Goal: Information Seeking & Learning: Learn about a topic

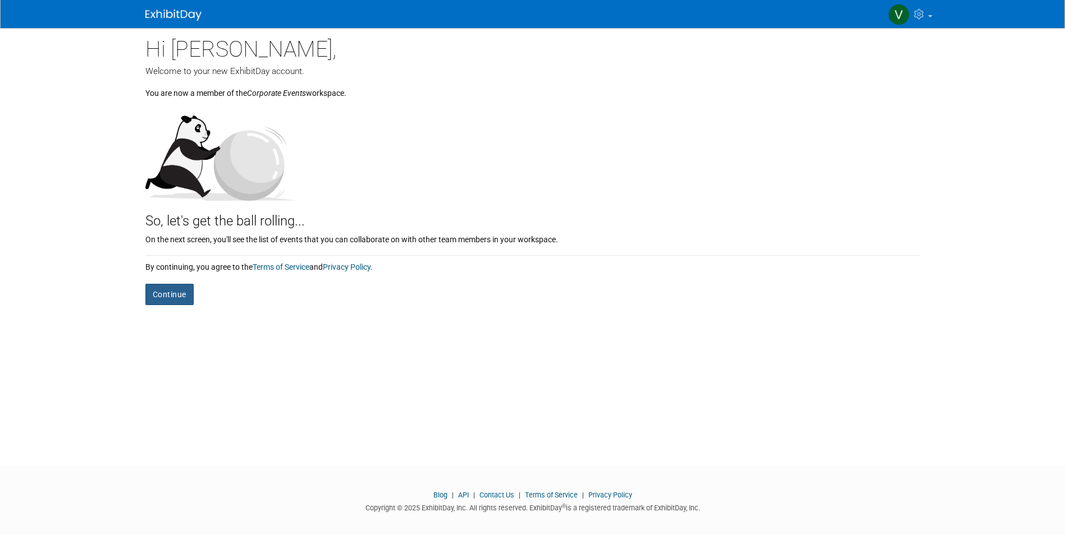
click at [169, 299] on button "Continue" at bounding box center [169, 294] width 48 height 21
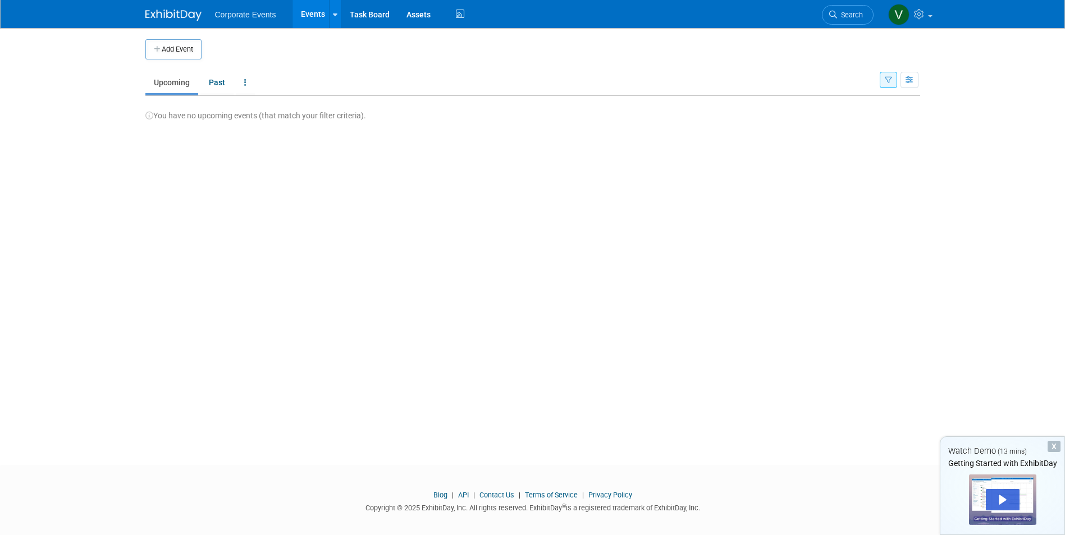
click at [249, 16] on span "Corporate Events" at bounding box center [245, 14] width 61 height 9
click at [336, 13] on icon at bounding box center [335, 14] width 4 height 7
click at [351, 44] on icon at bounding box center [346, 43] width 12 height 8
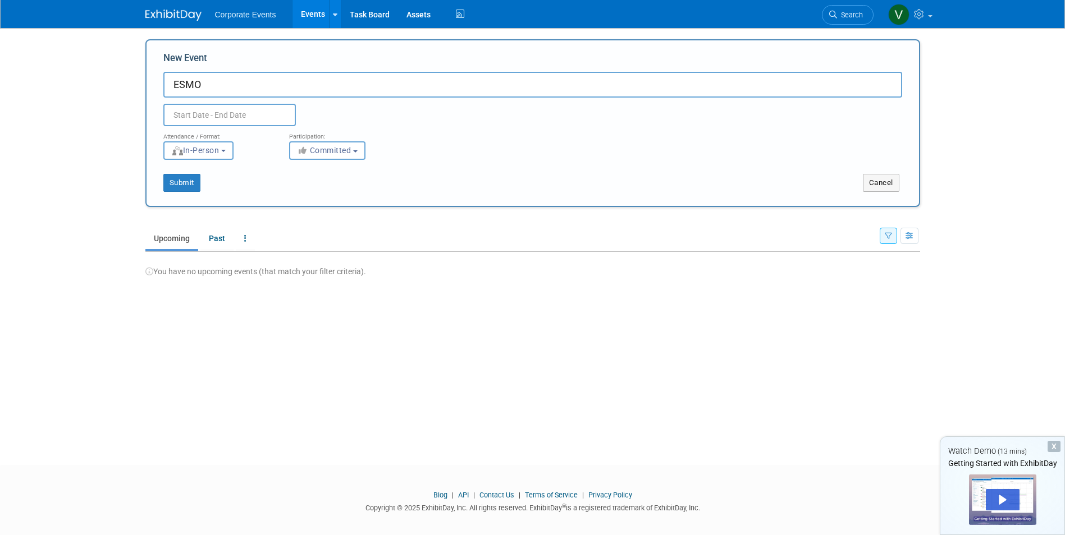
type input "ESMO"
click at [267, 11] on span "Corporate Events" at bounding box center [245, 14] width 61 height 9
click at [54, 146] on body "Corporate Events Events Add Event Bulk Upload Events Task Board Assets Activity…" at bounding box center [532, 267] width 1065 height 535
click at [229, 85] on input "ESMO" at bounding box center [532, 85] width 738 height 26
click at [233, 148] on button "In-Person" at bounding box center [198, 150] width 70 height 19
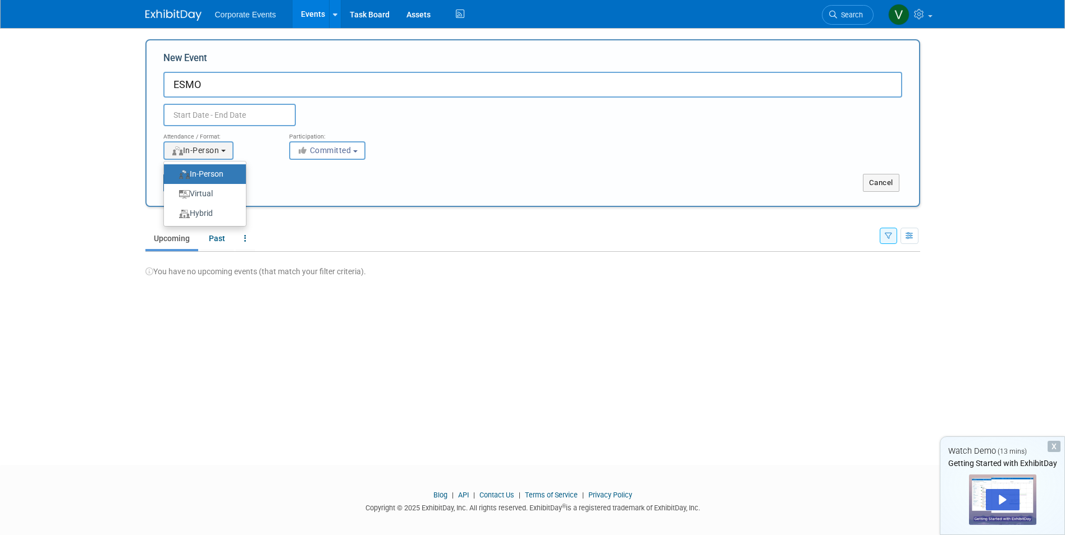
click at [231, 169] on label "In-Person" at bounding box center [201, 174] width 65 height 15
click at [174, 171] on input "In-Person" at bounding box center [170, 174] width 7 height 7
click at [363, 149] on button "Committed" at bounding box center [327, 150] width 76 height 19
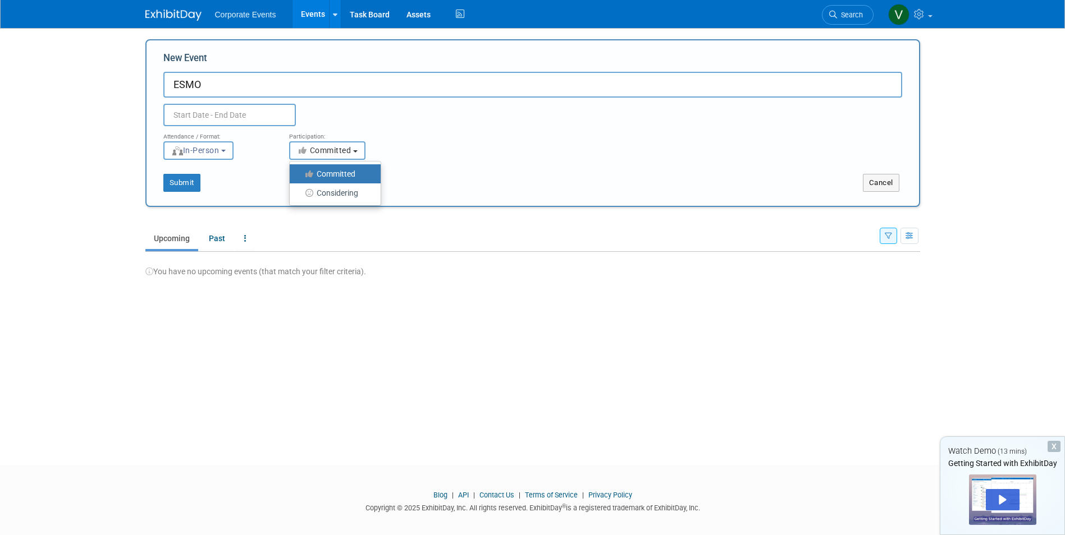
click at [363, 149] on button "Committed" at bounding box center [327, 150] width 76 height 19
click at [177, 12] on img at bounding box center [173, 15] width 56 height 11
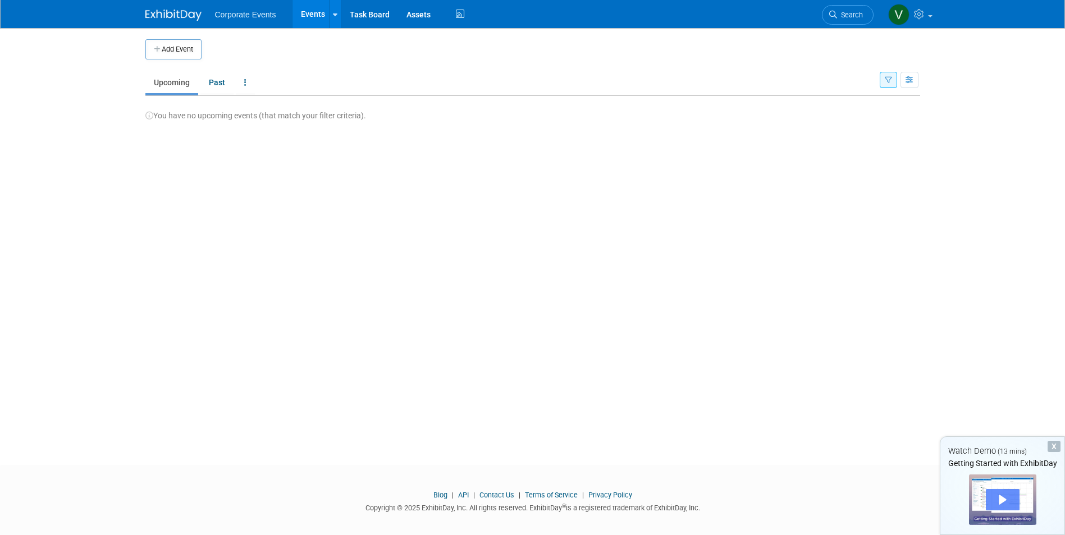
click at [1004, 498] on div "Play" at bounding box center [1002, 499] width 34 height 21
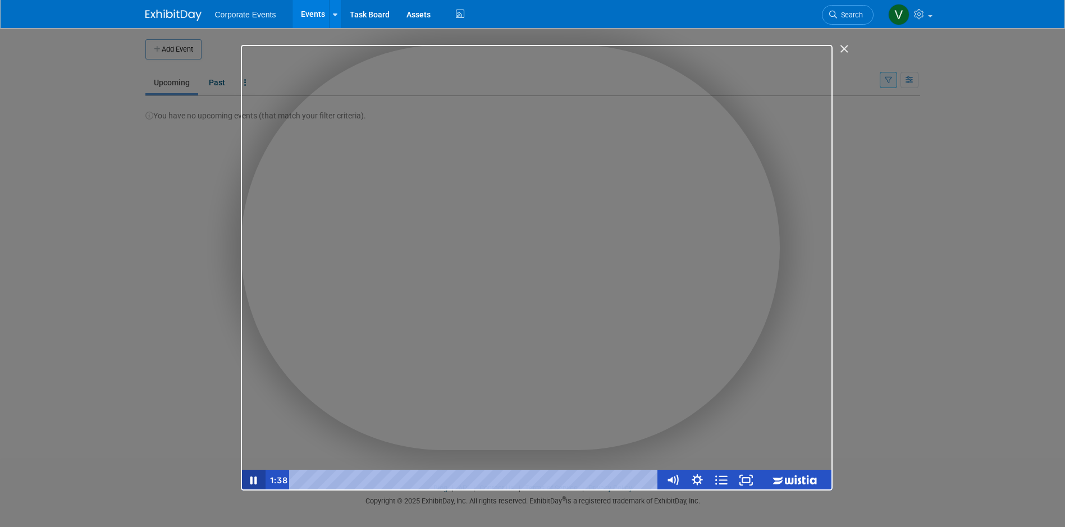
click at [252, 479] on icon "Pause" at bounding box center [253, 480] width 7 height 8
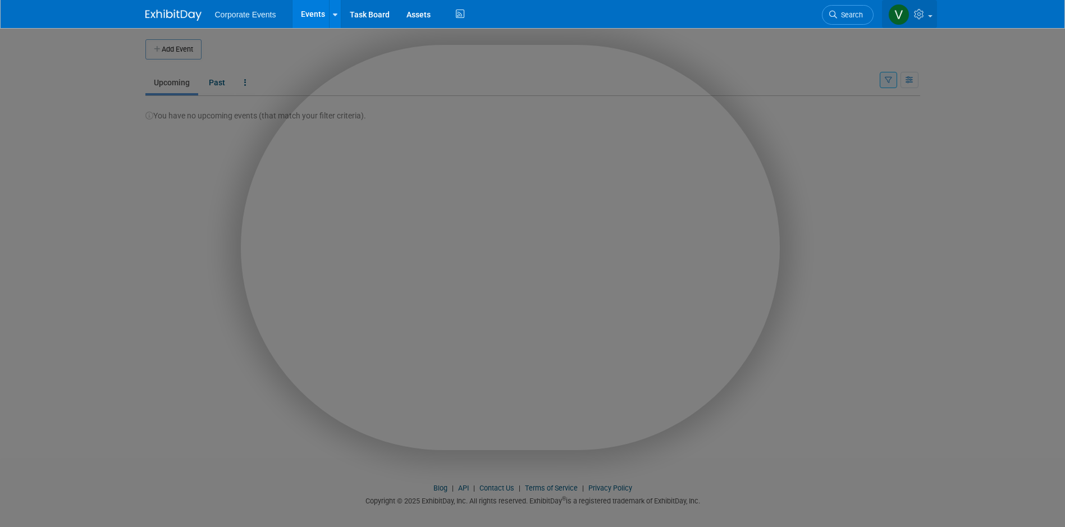
click at [930, 12] on link at bounding box center [909, 14] width 55 height 28
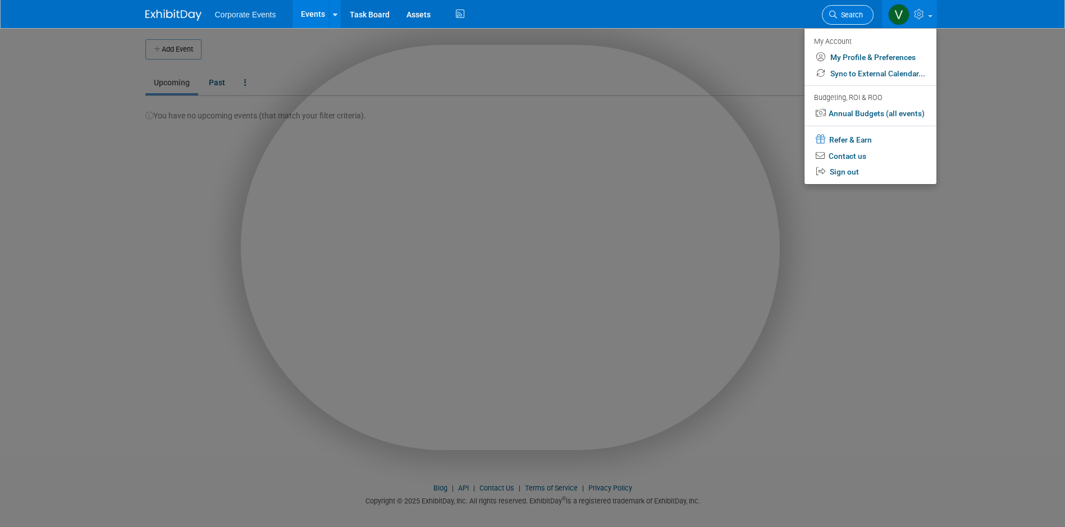
click at [844, 15] on span "Search" at bounding box center [850, 15] width 26 height 8
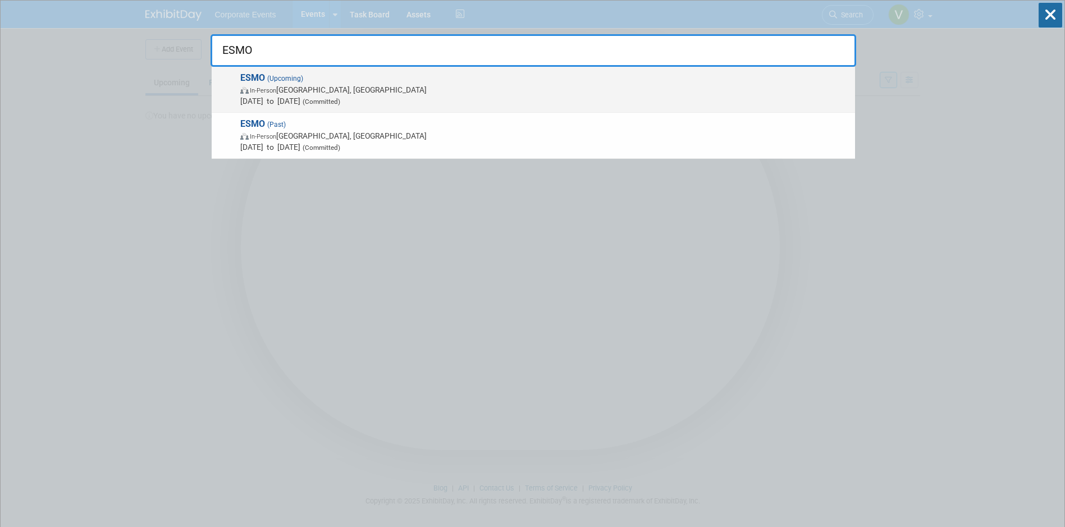
type input "ESMO"
click at [313, 79] on span "ESMO (Upcoming) In-Person [GEOGRAPHIC_DATA], [GEOGRAPHIC_DATA] [DATE] to [DATE]…" at bounding box center [543, 89] width 612 height 34
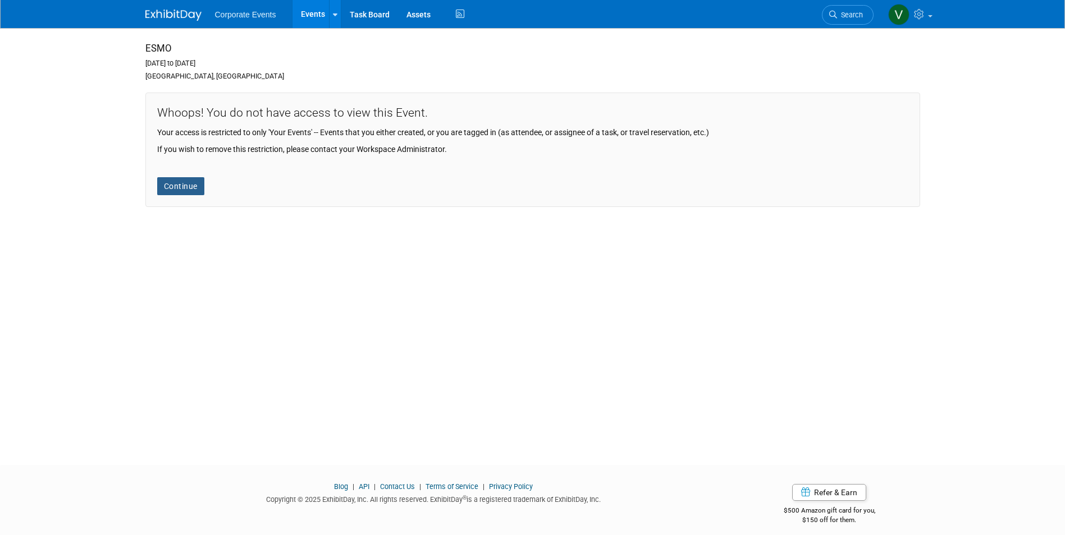
click at [189, 190] on link "Continue" at bounding box center [180, 186] width 47 height 18
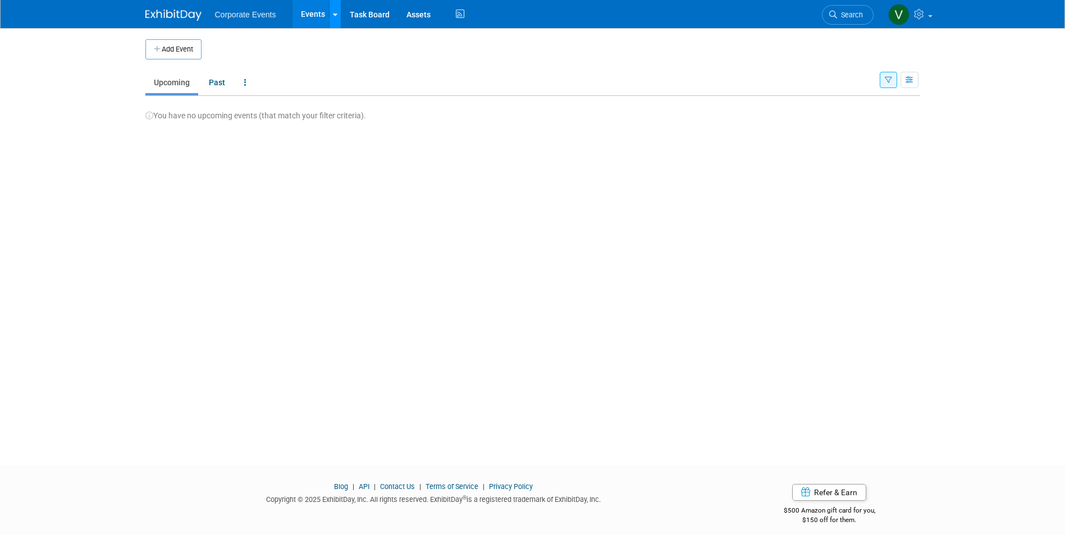
click at [333, 11] on icon at bounding box center [335, 14] width 4 height 7
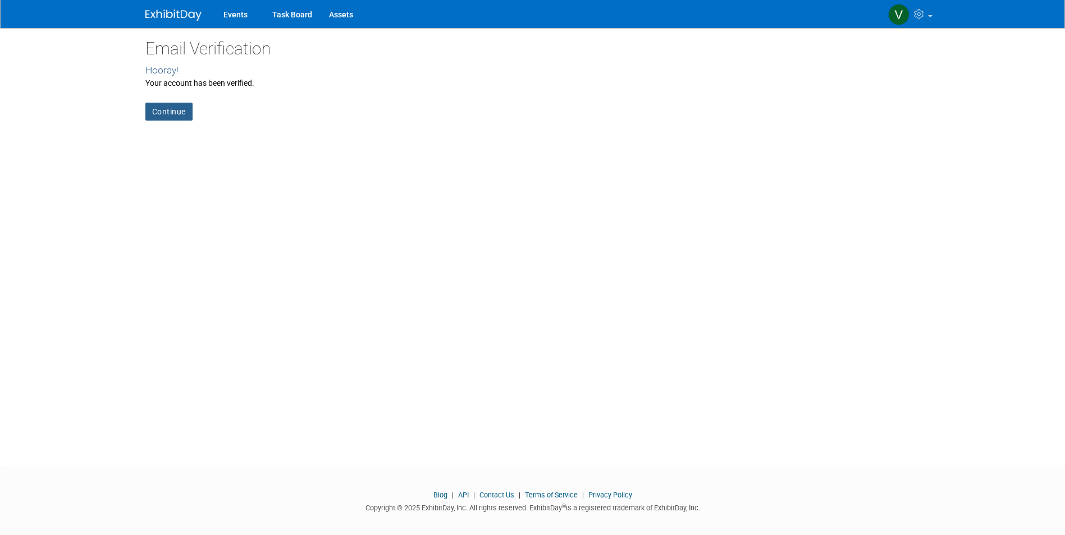
click at [172, 108] on link "Continue" at bounding box center [168, 112] width 47 height 18
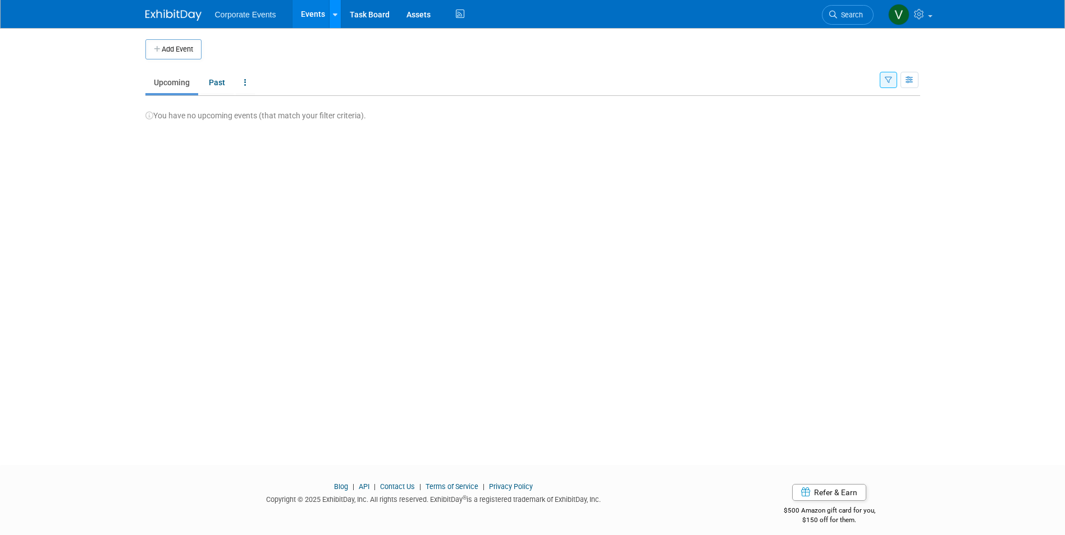
click at [336, 16] on icon at bounding box center [335, 14] width 4 height 7
click at [378, 48] on link "Add Event" at bounding box center [426, 42] width 195 height 19
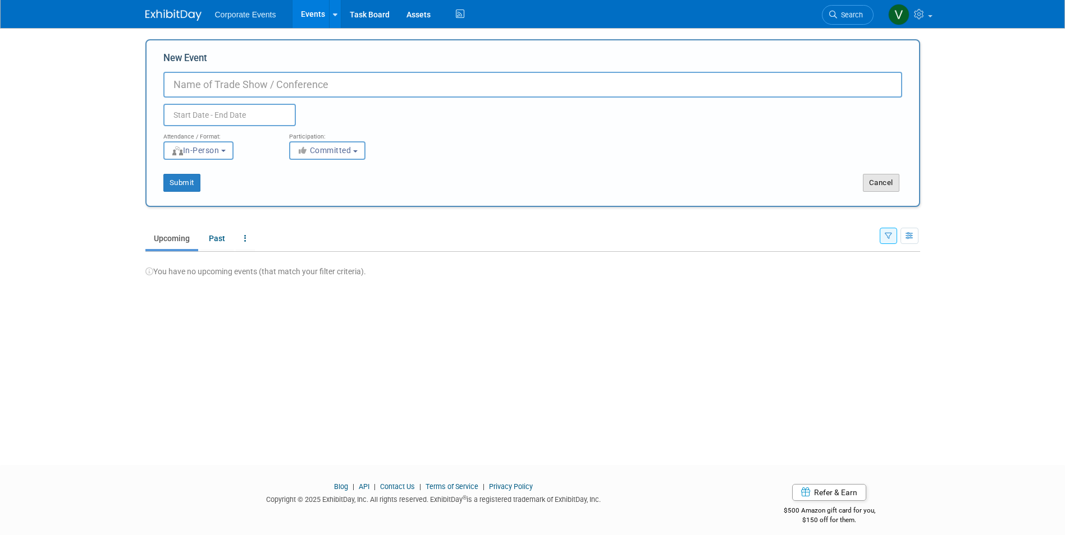
click at [869, 185] on button "Cancel" at bounding box center [881, 183] width 36 height 18
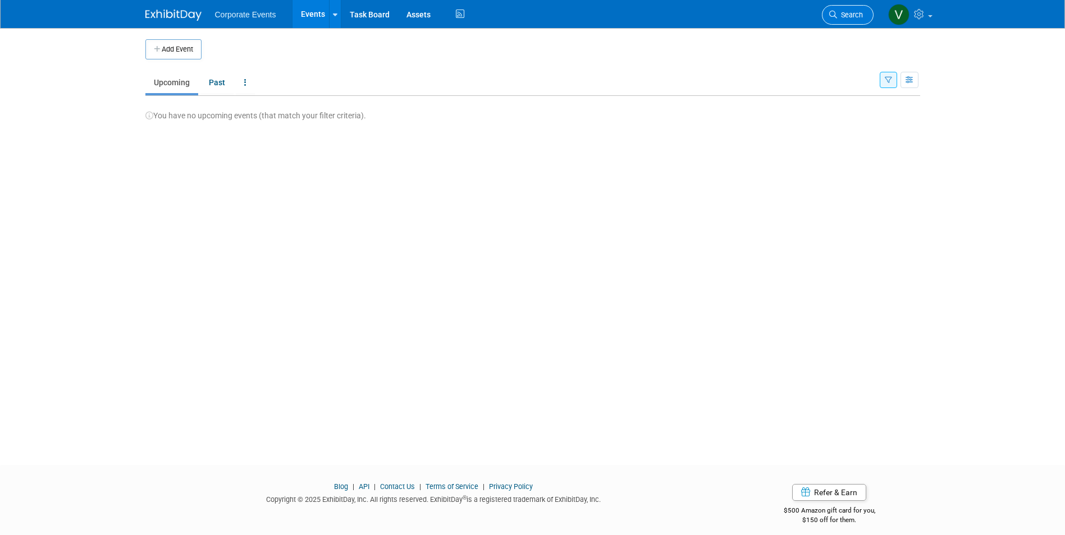
click at [854, 16] on span "Search" at bounding box center [850, 15] width 26 height 8
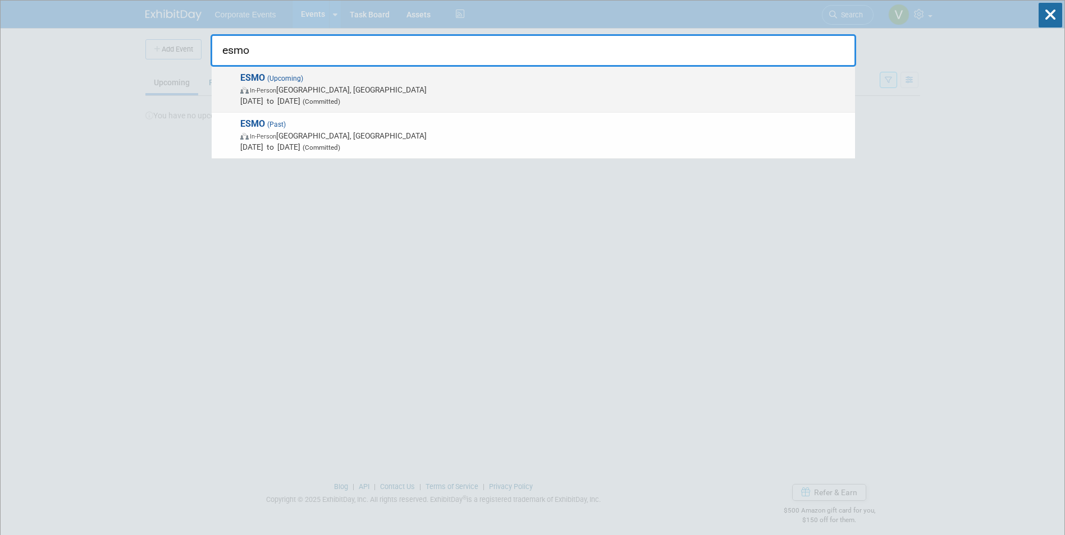
type input "esmo"
click at [387, 82] on span "ESMO (Upcoming) In-Person Berlin, Germany Oct 17, 2025 to Oct 21, 2025 (Committ…" at bounding box center [543, 89] width 612 height 34
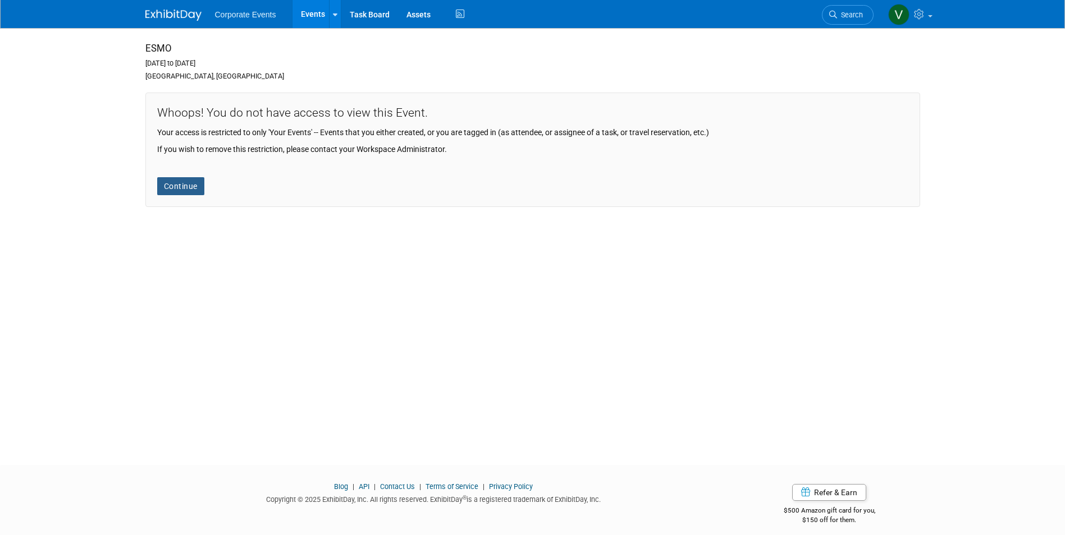
click at [167, 179] on link "Continue" at bounding box center [180, 186] width 47 height 18
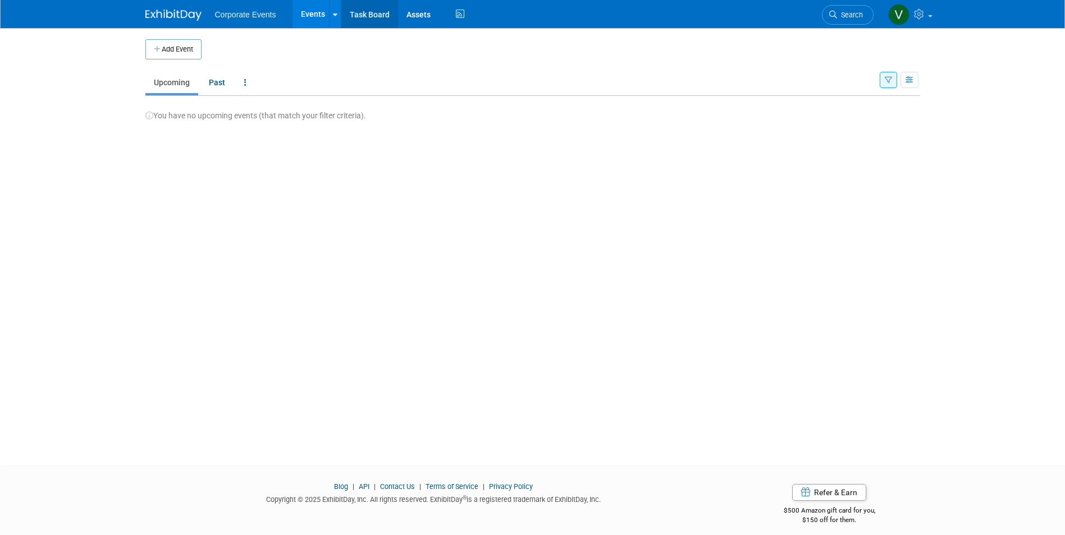
click at [367, 11] on link "Task Board" at bounding box center [369, 14] width 57 height 28
click at [459, 13] on icon at bounding box center [460, 14] width 14 height 17
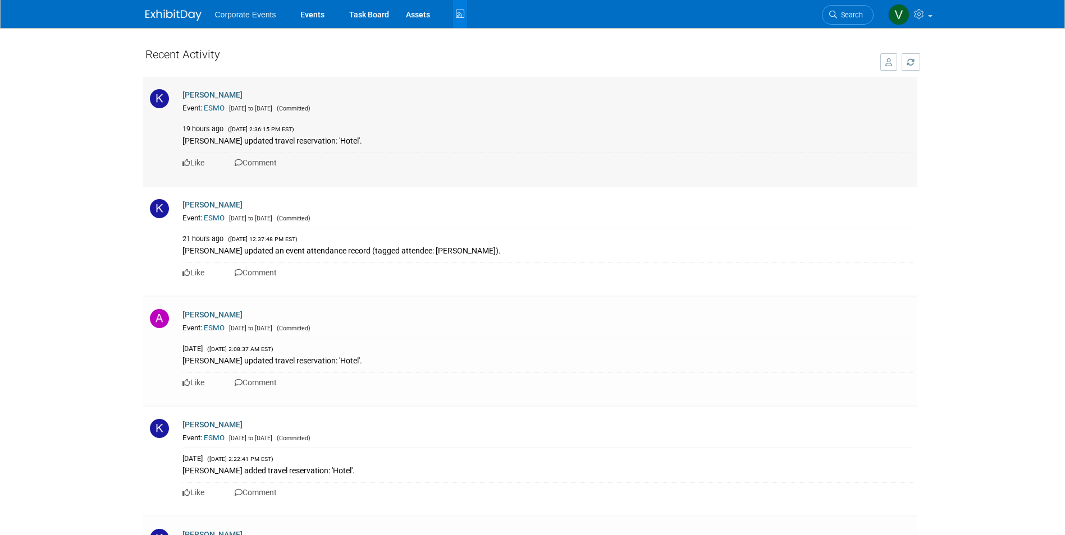
click at [212, 109] on link "ESMO" at bounding box center [214, 108] width 21 height 8
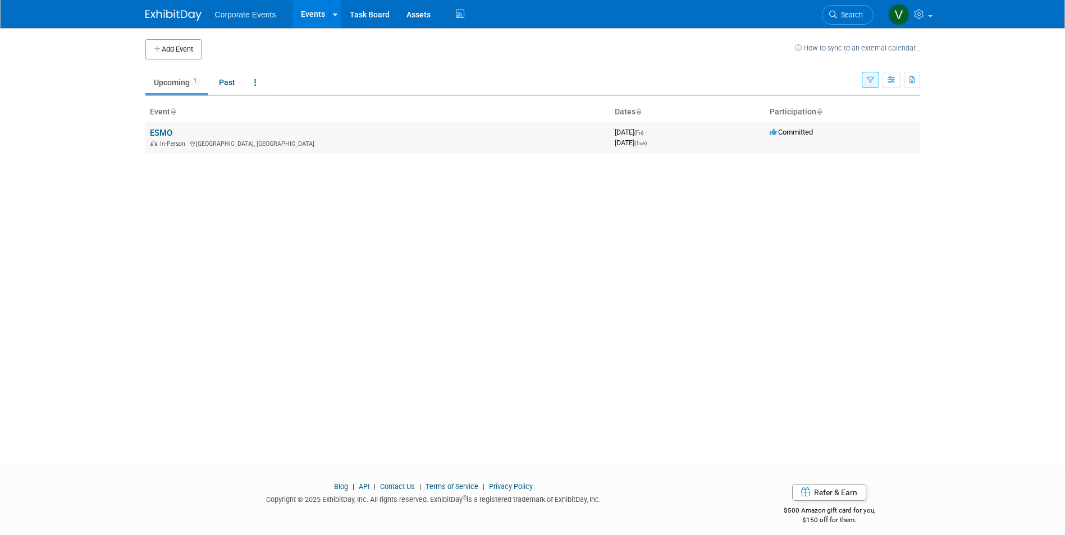
click at [163, 136] on link "ESMO" at bounding box center [161, 133] width 22 height 10
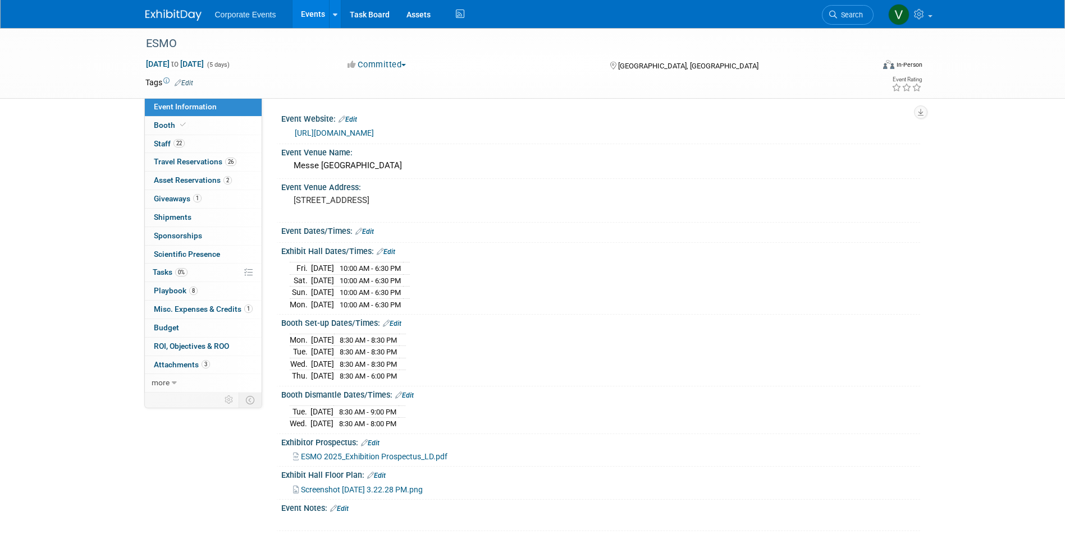
click at [370, 132] on link "[URL][DOMAIN_NAME]" at bounding box center [334, 133] width 79 height 9
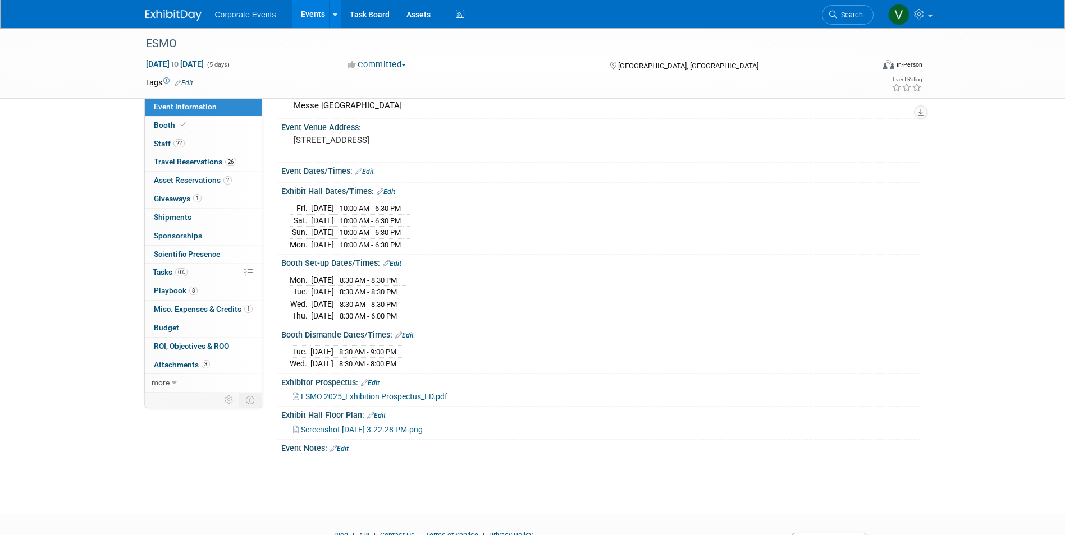
scroll to position [124, 0]
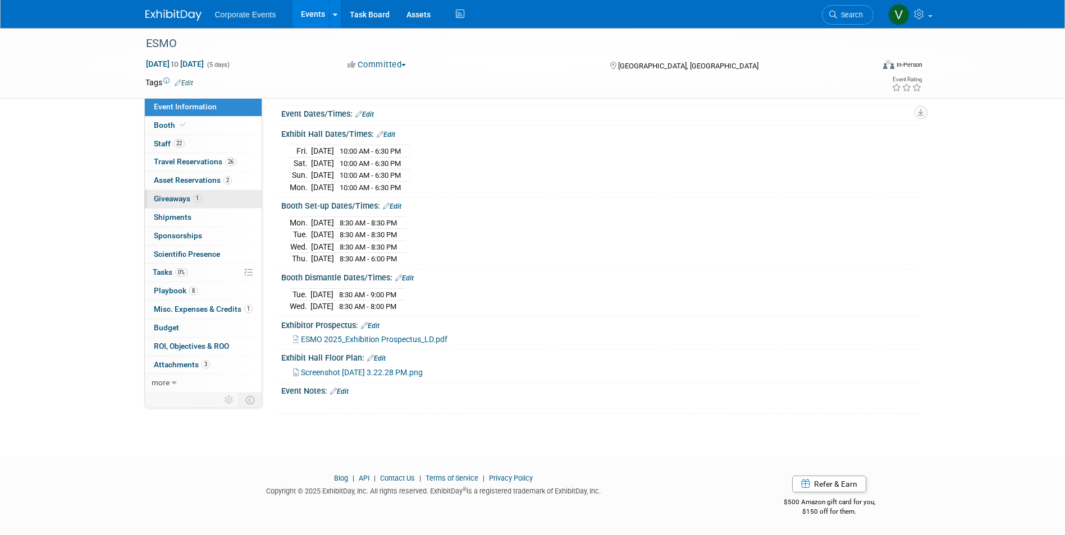
click at [180, 199] on span "Giveaways 1" at bounding box center [178, 198] width 48 height 9
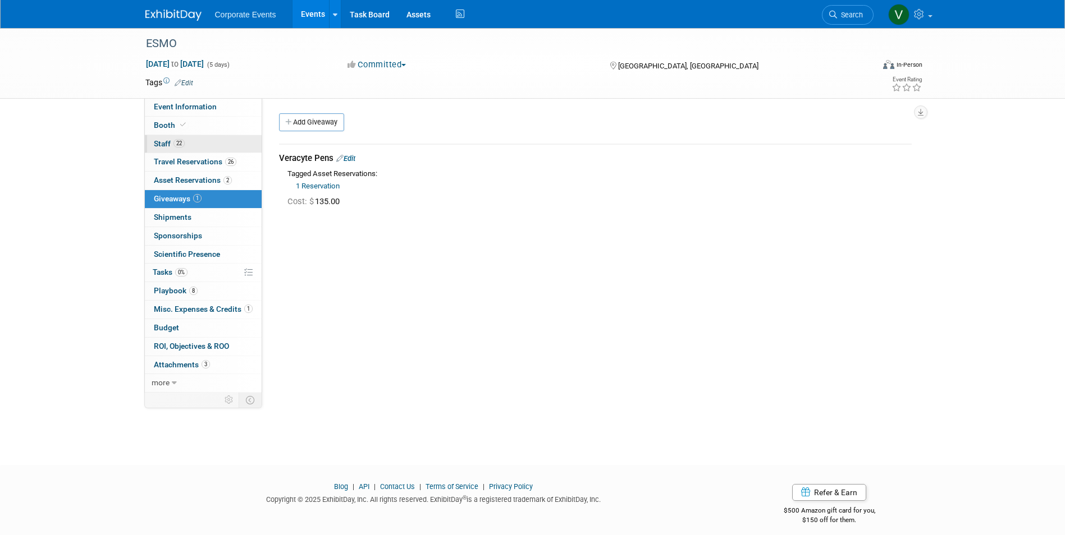
click at [166, 146] on span "Staff 22" at bounding box center [169, 143] width 31 height 9
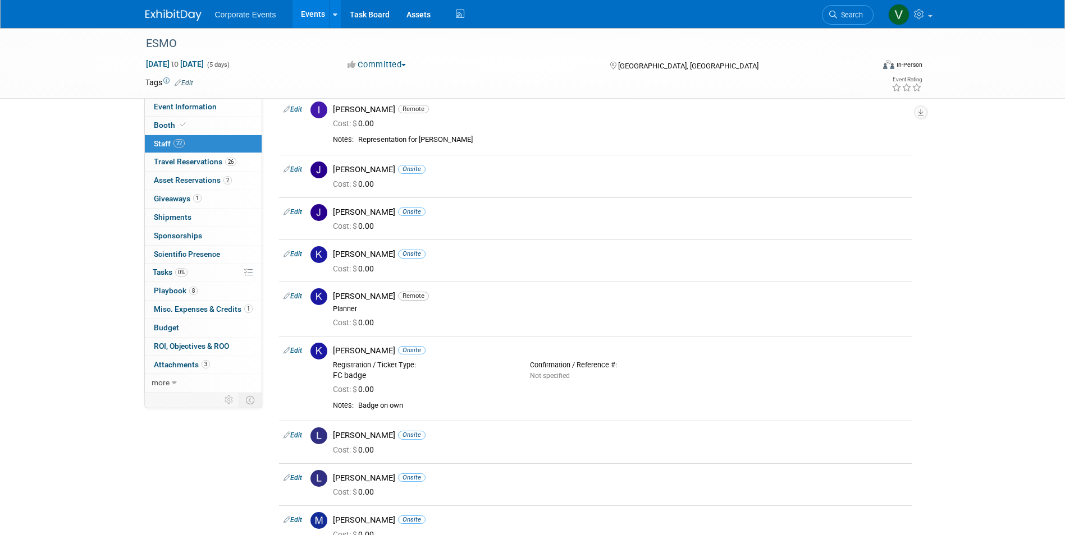
scroll to position [224, 0]
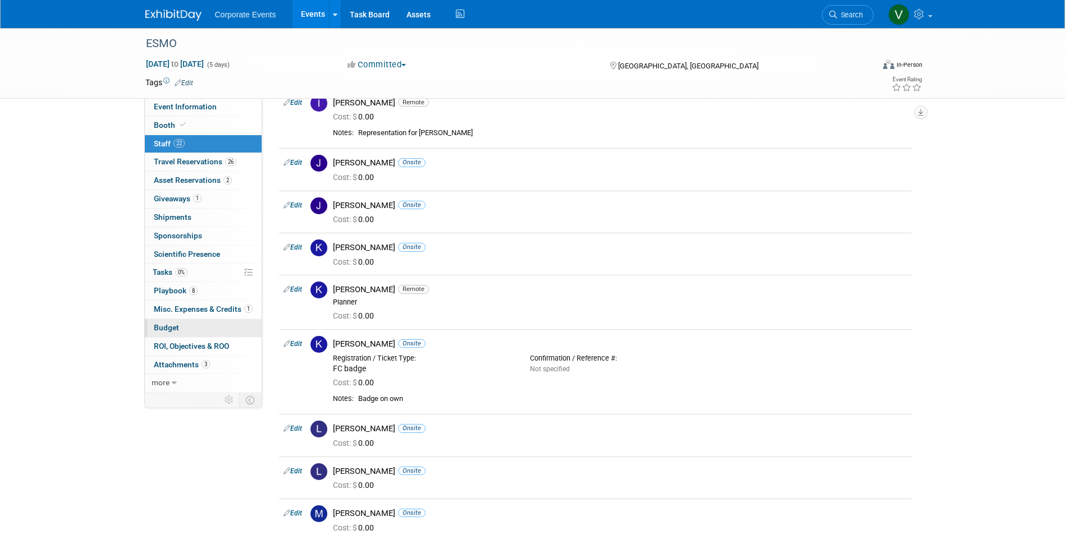
click at [174, 325] on span "Budget" at bounding box center [166, 327] width 25 height 9
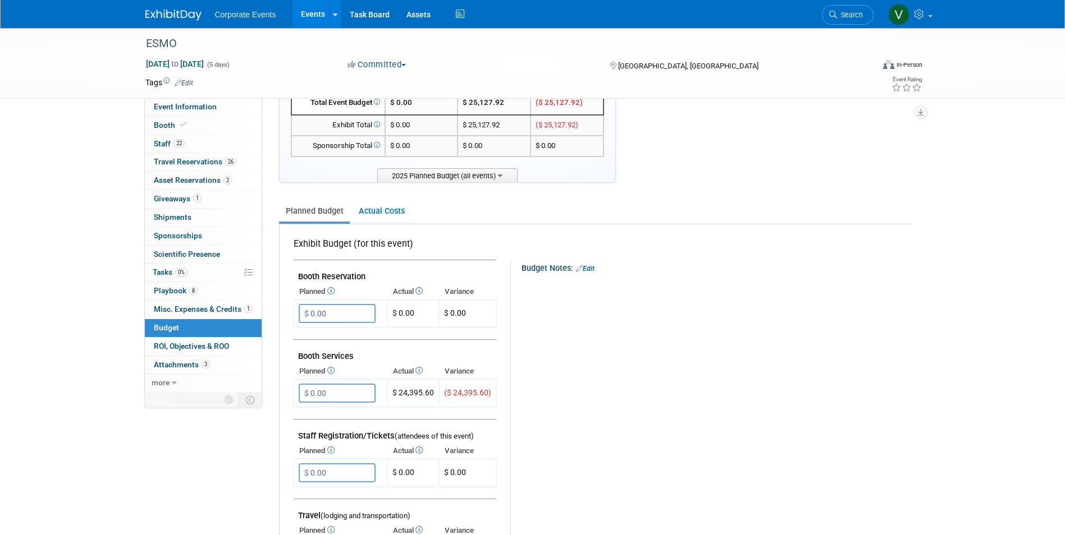
scroll to position [0, 0]
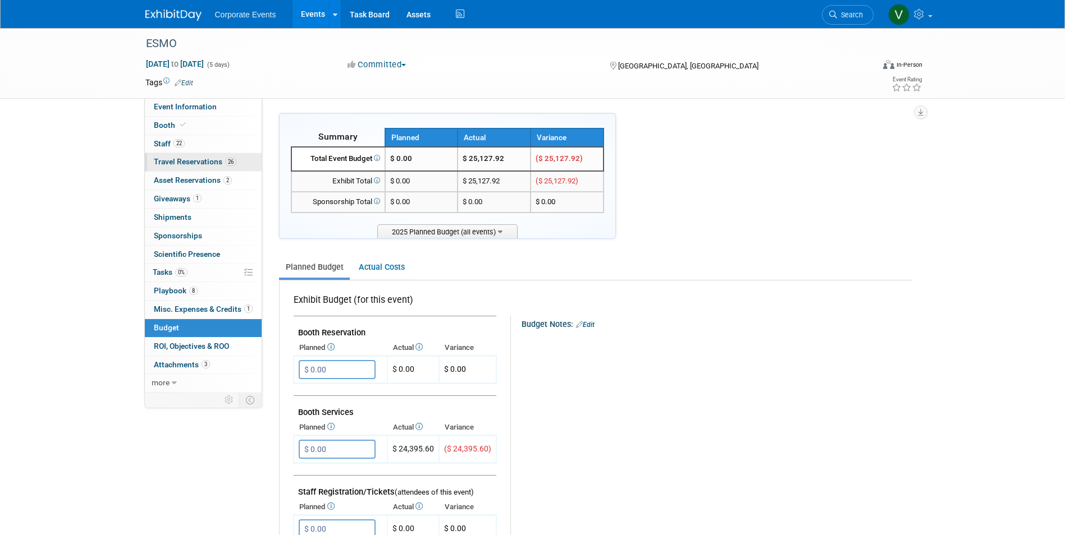
click at [189, 162] on span "Travel Reservations 26" at bounding box center [195, 161] width 82 height 9
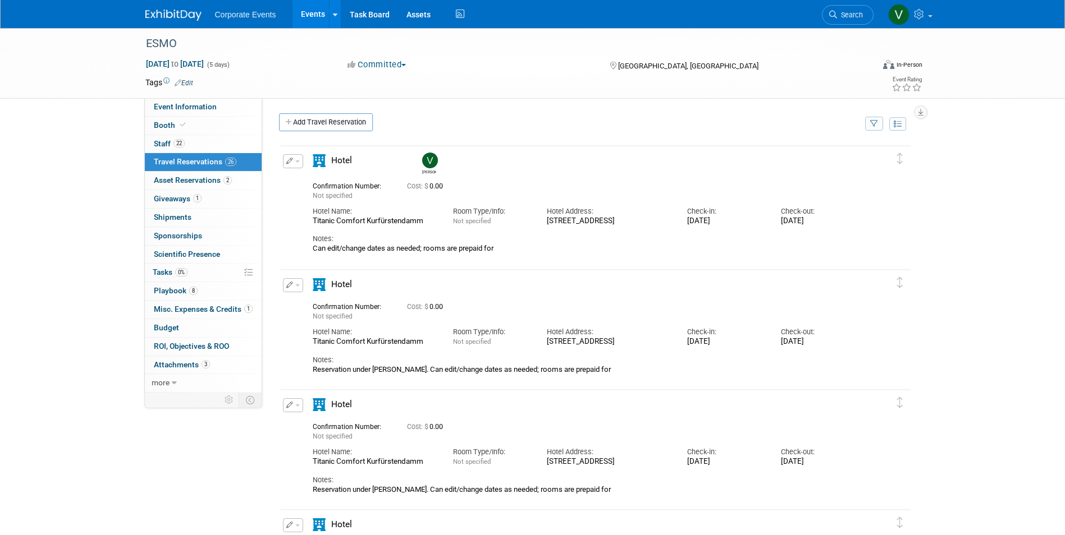
drag, startPoint x: 311, startPoint y: 223, endPoint x: 431, endPoint y: 225, distance: 119.5
click at [431, 225] on div "Hotel Name: Titanic Comfort Kurfürstendamm" at bounding box center [374, 213] width 140 height 25
copy div "Titanic Comfort Kurfürstendamm"
click at [368, 221] on div "Titanic Comfort Kurfürstendamm" at bounding box center [374, 222] width 123 height 10
click at [197, 182] on span "Asset Reservations 2" at bounding box center [193, 180] width 78 height 9
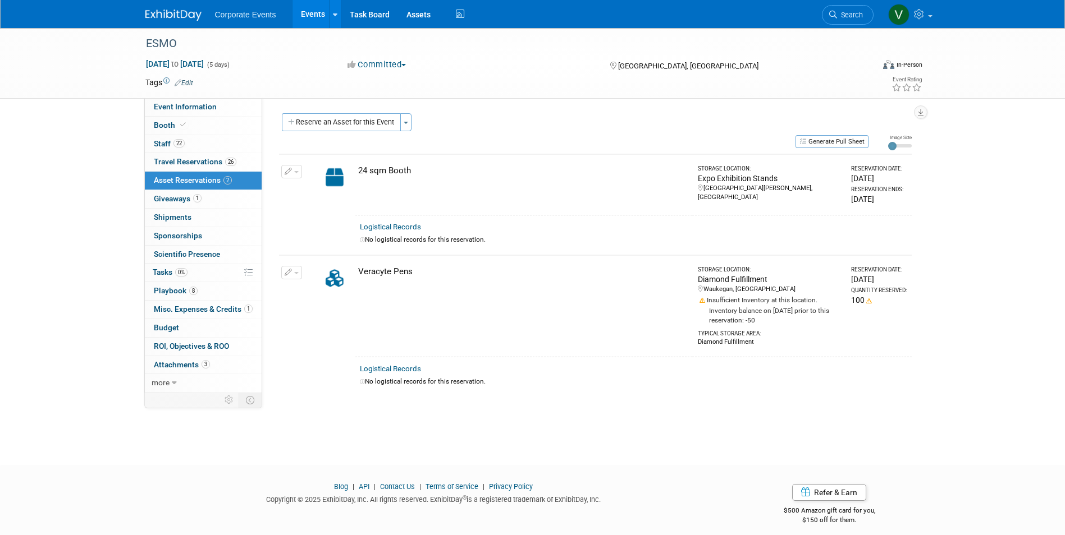
click at [297, 173] on span "button" at bounding box center [296, 172] width 4 height 2
click at [202, 113] on link "Event Information" at bounding box center [203, 107] width 117 height 18
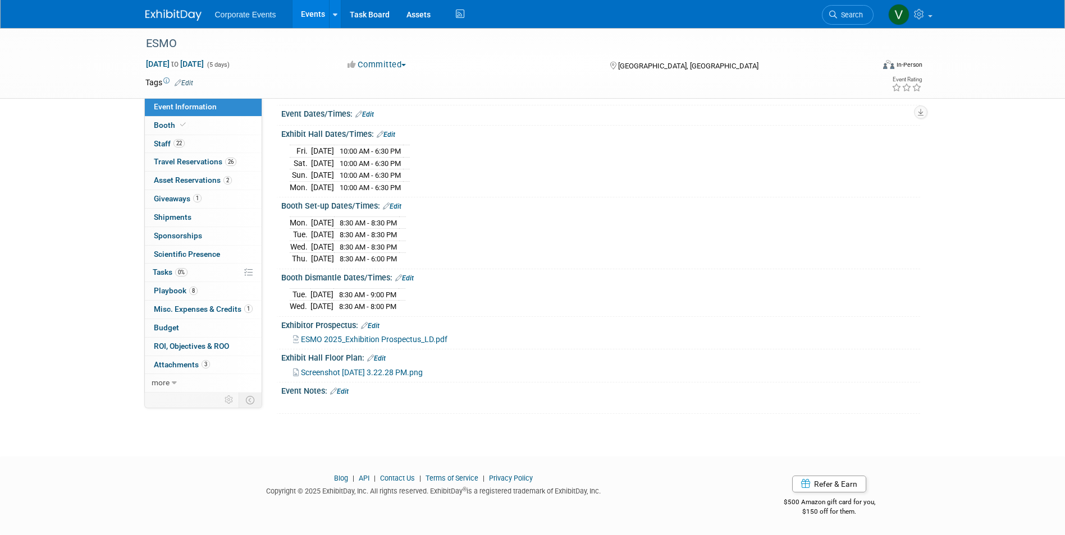
scroll to position [124, 0]
click at [166, 148] on link "22 Staff 22" at bounding box center [203, 144] width 117 height 18
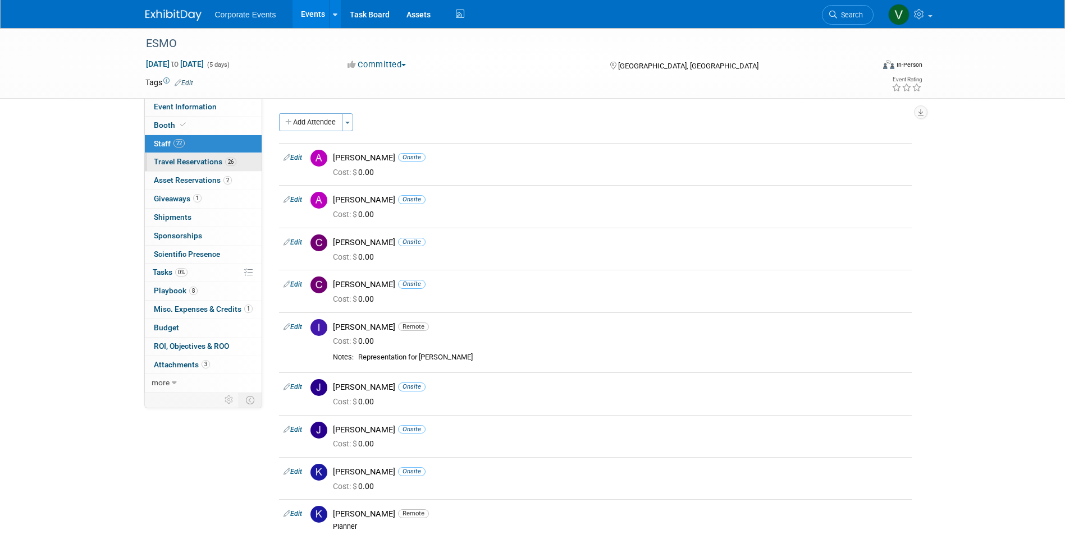
click at [165, 162] on span "Travel Reservations 26" at bounding box center [195, 161] width 82 height 9
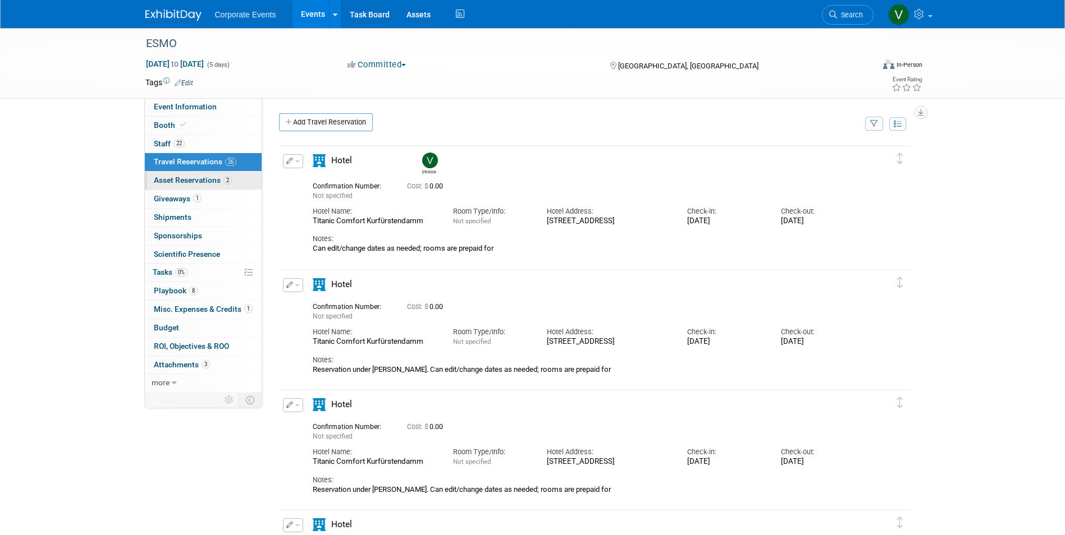
click at [170, 180] on span "Asset Reservations 2" at bounding box center [193, 180] width 78 height 9
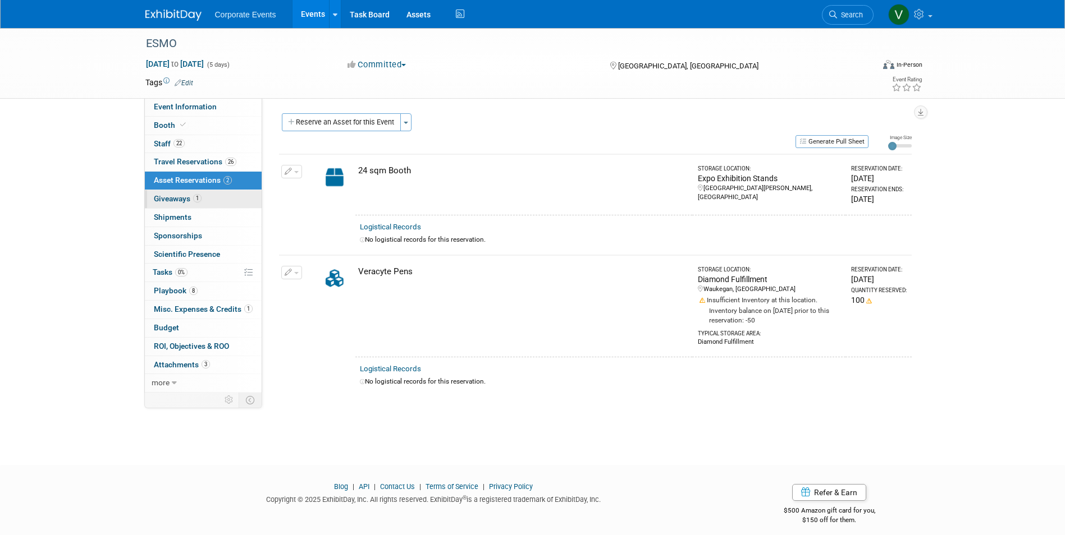
click at [176, 201] on span "Giveaways 1" at bounding box center [178, 198] width 48 height 9
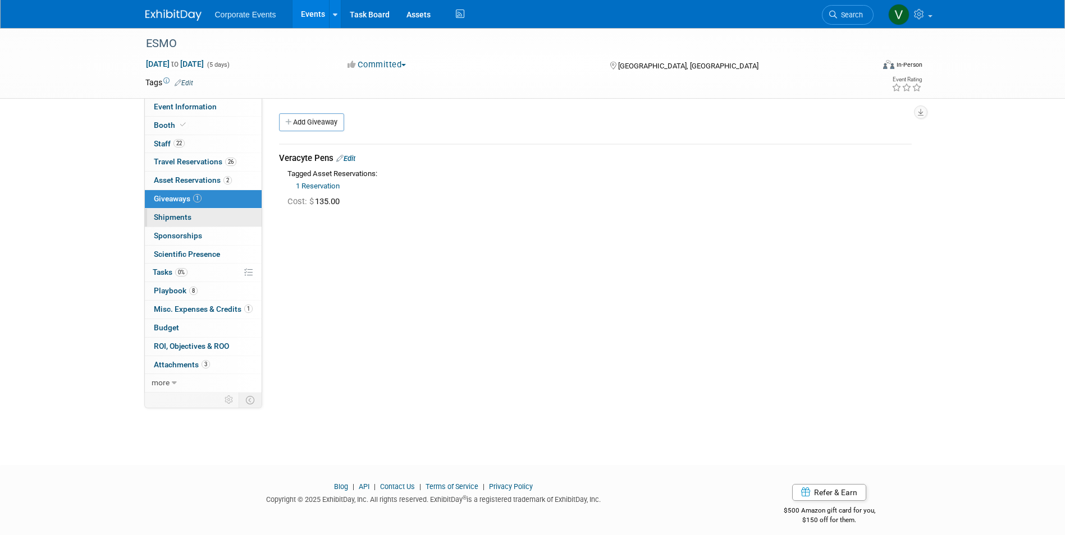
click at [175, 221] on span "Shipments 0" at bounding box center [173, 217] width 38 height 9
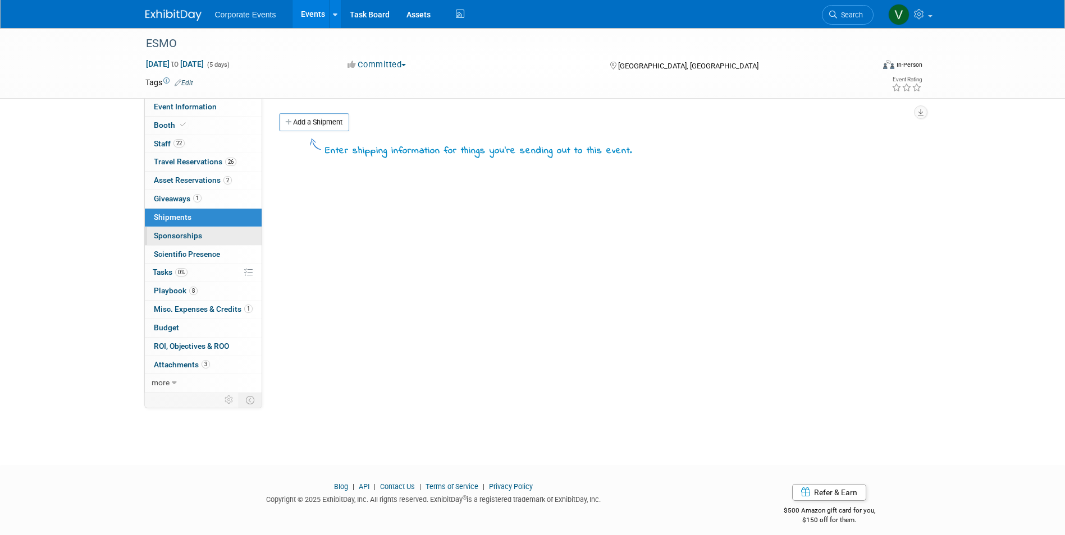
click at [176, 240] on link "0 Sponsorships 0" at bounding box center [203, 236] width 117 height 18
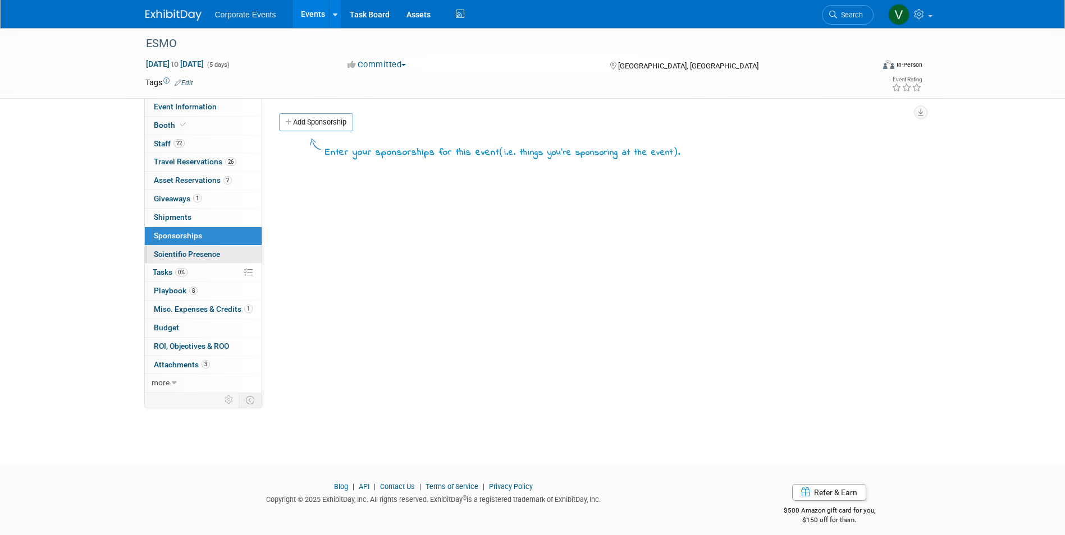
click at [176, 251] on span "Scientific Presence" at bounding box center [187, 254] width 66 height 9
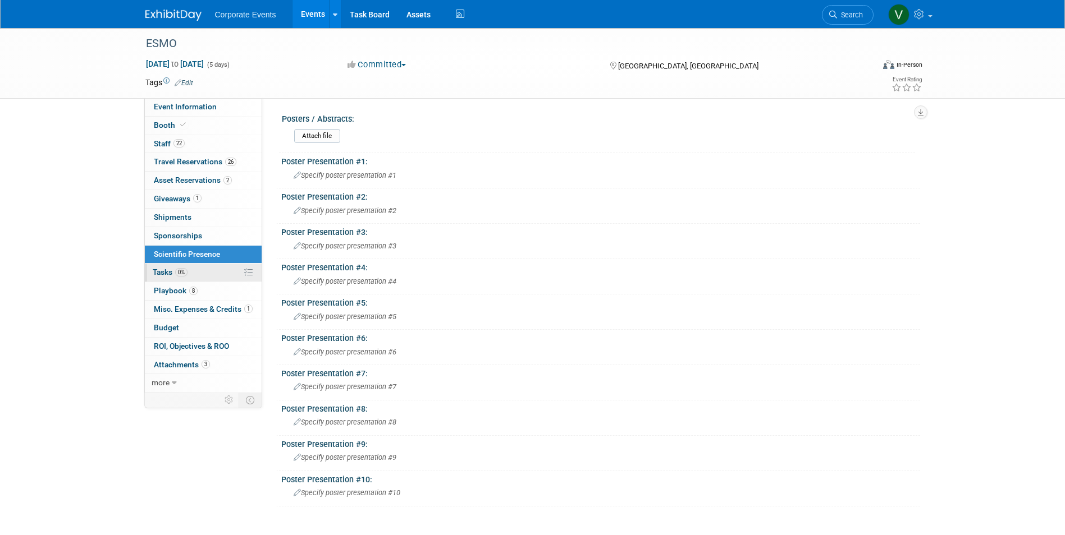
click at [163, 273] on span "Tasks 0%" at bounding box center [170, 272] width 35 height 9
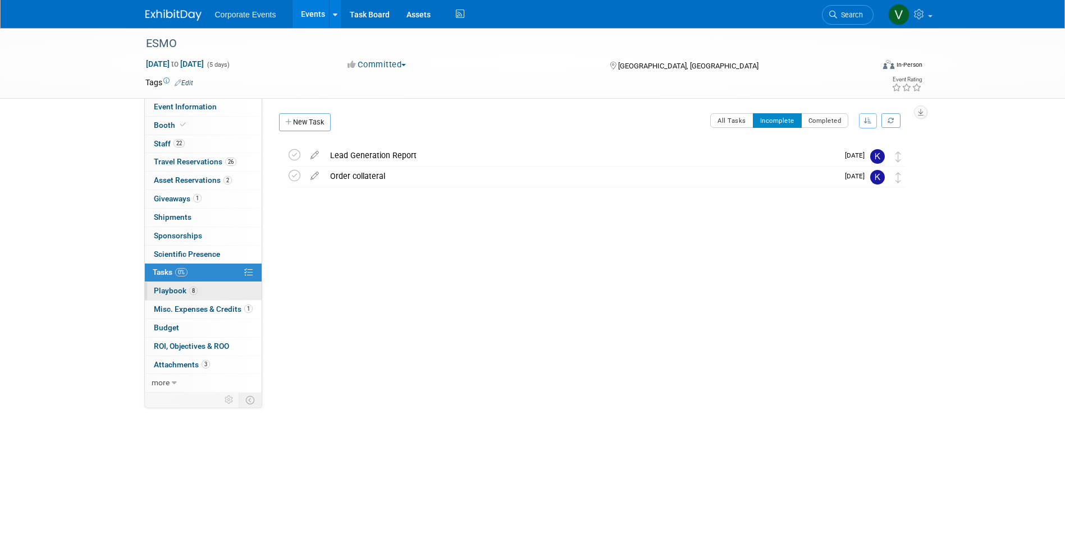
click at [164, 288] on span "Playbook 8" at bounding box center [176, 290] width 44 height 9
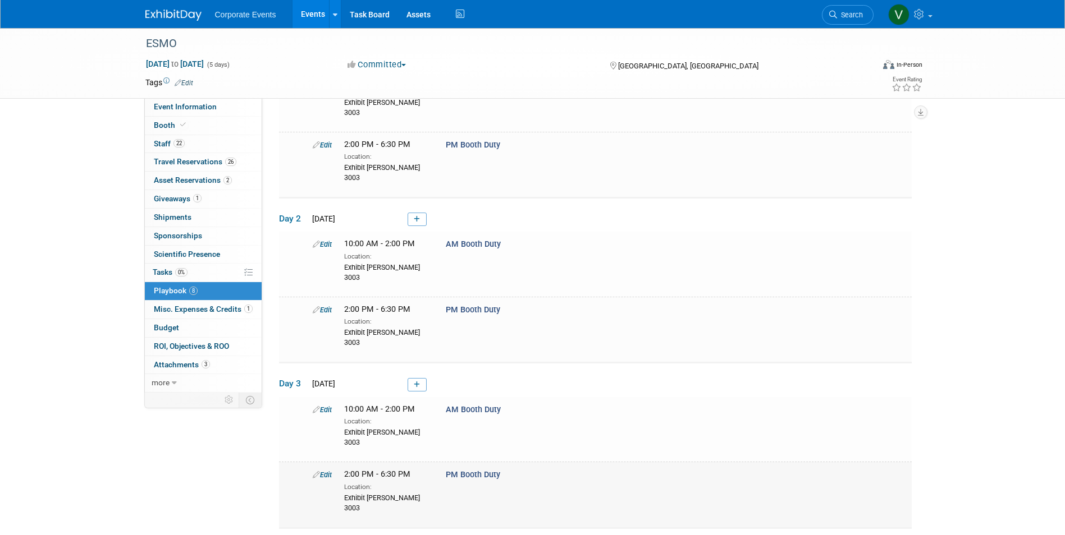
scroll to position [281, 0]
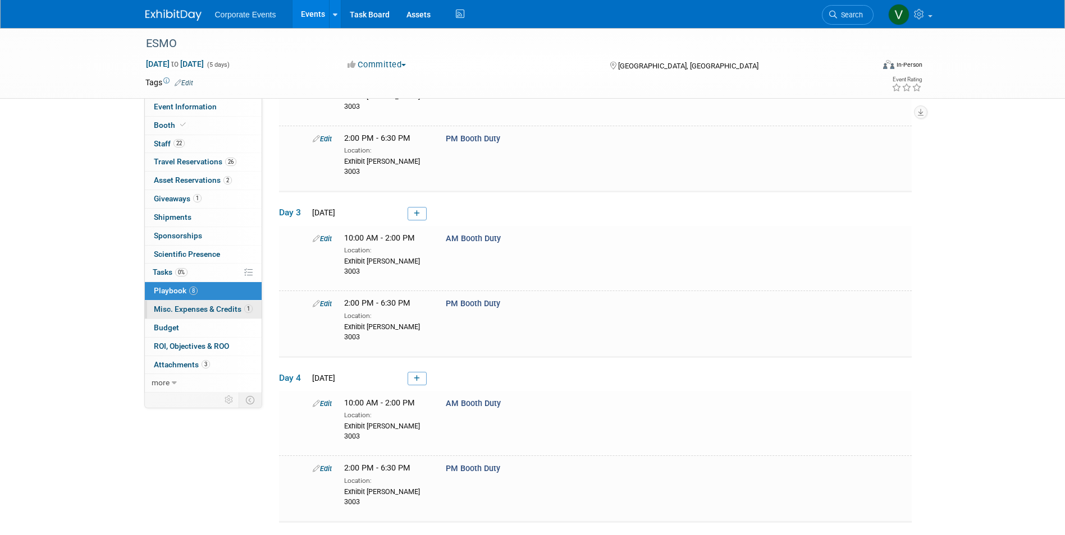
click at [199, 314] on link "1 Misc. Expenses & Credits 1" at bounding box center [203, 310] width 117 height 18
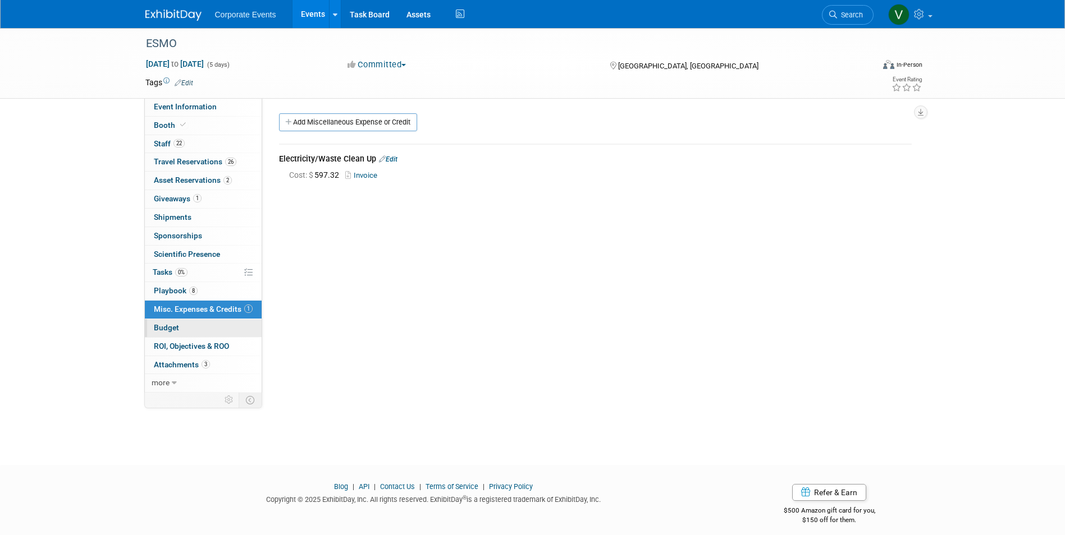
click at [162, 332] on span "Budget" at bounding box center [166, 327] width 25 height 9
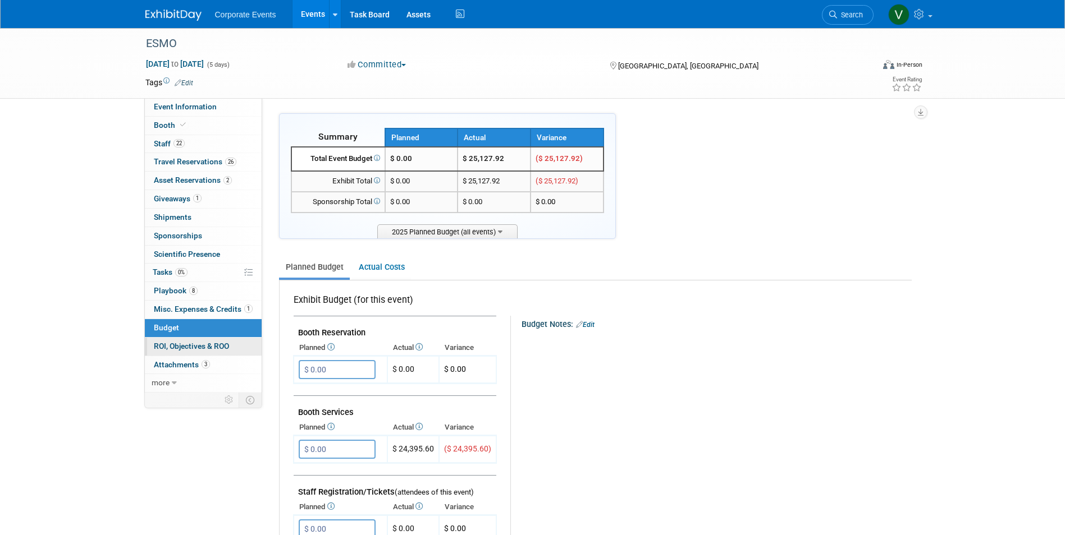
click at [180, 347] on span "ROI, Objectives & ROO 0" at bounding box center [191, 346] width 75 height 9
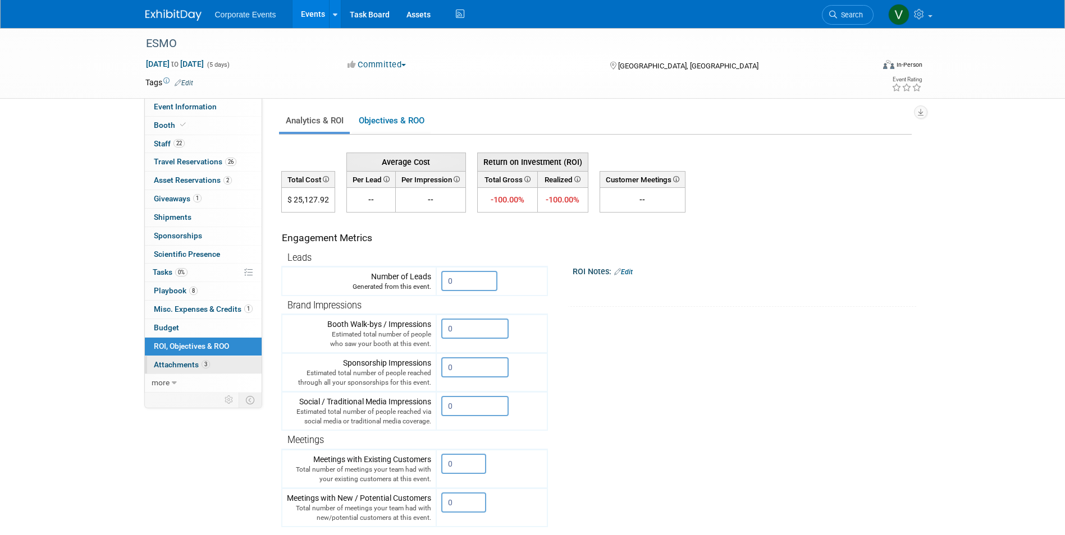
click at [168, 366] on span "Attachments 3" at bounding box center [182, 364] width 56 height 9
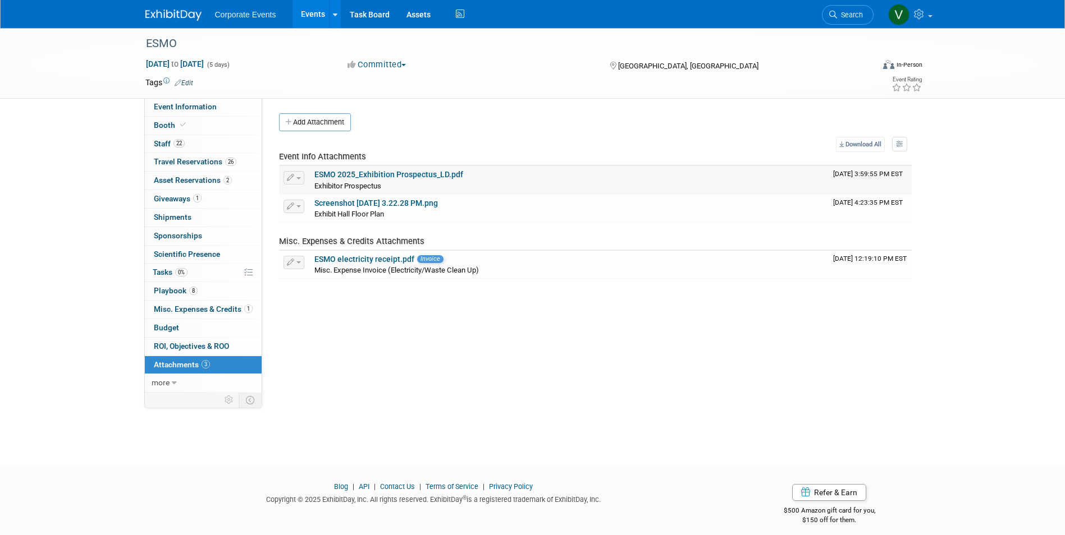
click at [385, 176] on link "ESMO 2025_Exhibition Prospectus_LD.pdf" at bounding box center [388, 174] width 149 height 9
click at [331, 204] on link "Screenshot [DATE] 3.22.28 PM.png" at bounding box center [375, 203] width 123 height 9
